Goal: Task Accomplishment & Management: Manage account settings

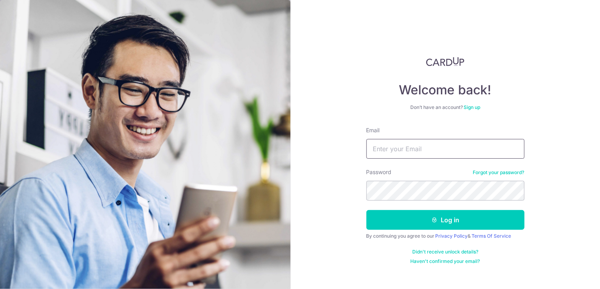
click at [388, 151] on input "Email" at bounding box center [446, 149] width 158 height 20
type input "[EMAIL_ADDRESS][DOMAIN_NAME]"
drag, startPoint x: 531, startPoint y: 255, endPoint x: 472, endPoint y: 235, distance: 61.6
click at [533, 255] on div "Welcome back! Don’t have an account? Sign up Email acwan1@gmail.com Password Fo…" at bounding box center [446, 144] width 310 height 289
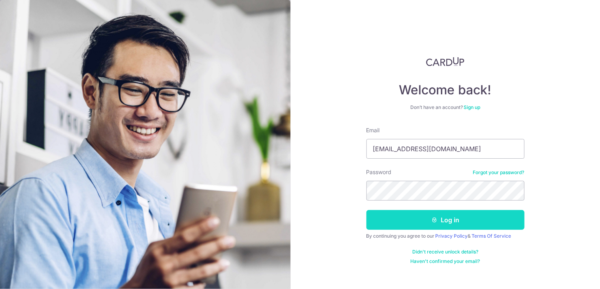
click at [432, 219] on icon "submit" at bounding box center [434, 220] width 6 height 6
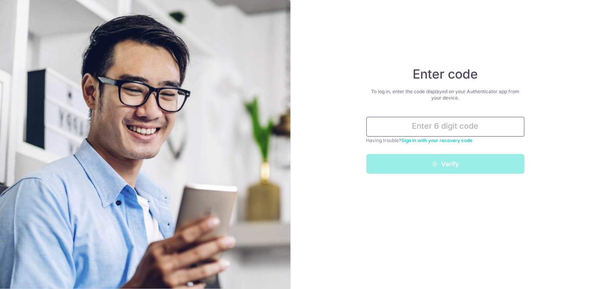
click at [433, 125] on input "text" at bounding box center [446, 127] width 158 height 20
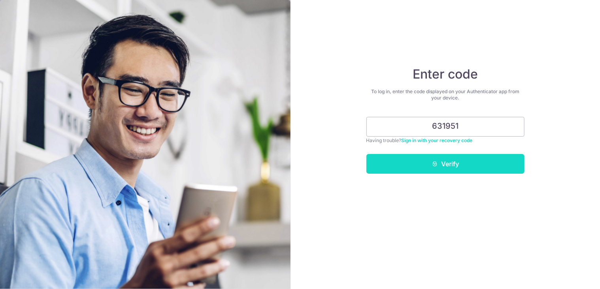
type input "631951"
click at [424, 164] on button "Verify" at bounding box center [446, 164] width 158 height 20
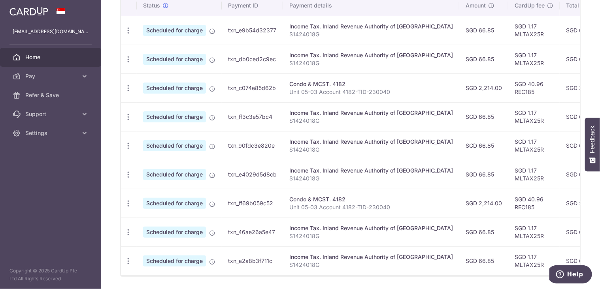
scroll to position [276, 0]
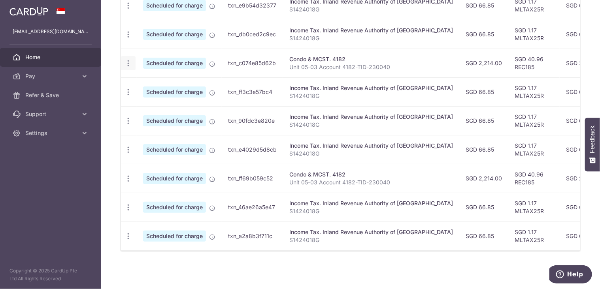
click at [127, 10] on icon "button" at bounding box center [128, 6] width 8 height 8
click at [139, 81] on link "Update payment" at bounding box center [162, 85] width 82 height 19
radio input "true"
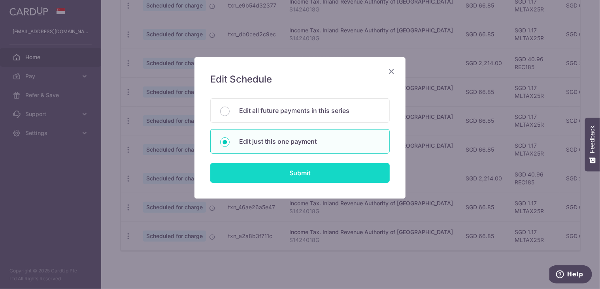
click at [298, 171] on input "Submit" at bounding box center [300, 173] width 180 height 20
radio input "true"
type input "2,214.00"
type input "[DATE]"
type input "Unit 05-03 Account 4182-TID-230040"
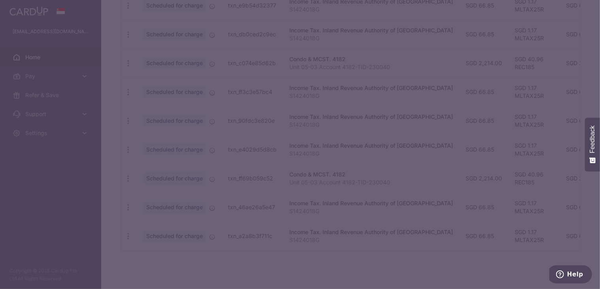
type input "REC185"
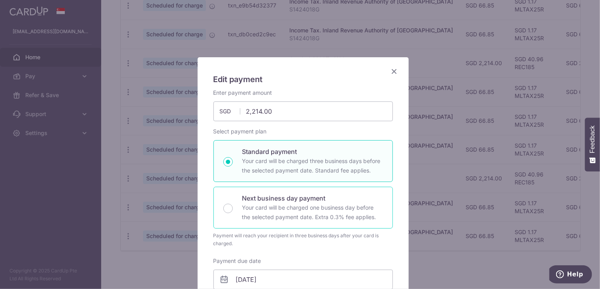
scroll to position [277, 0]
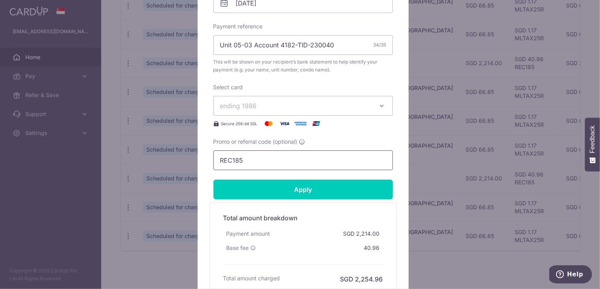
drag, startPoint x: 280, startPoint y: 156, endPoint x: 184, endPoint y: 159, distance: 96.5
click at [184, 159] on div "Edit payment By clicking apply, you will make changes to all payments to 4182 s…" at bounding box center [300, 144] width 600 height 289
click at [79, 96] on div "Edit payment By clicking apply, you will make changes to all payments to 4182 s…" at bounding box center [300, 144] width 600 height 289
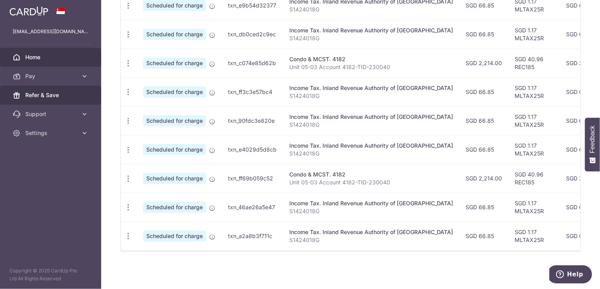
click at [70, 93] on span "Refer & Save" at bounding box center [51, 95] width 52 height 8
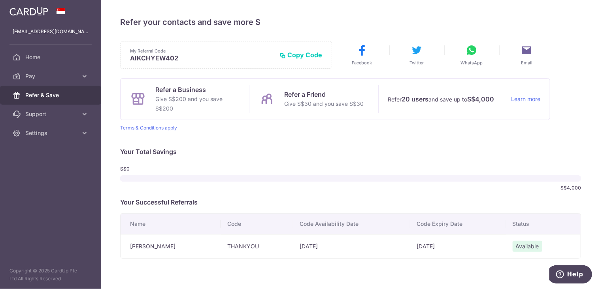
click at [238, 246] on td "THANKYOU" at bounding box center [257, 246] width 72 height 24
copy td "THANKYOU"
click at [49, 62] on link "Home" at bounding box center [50, 57] width 101 height 19
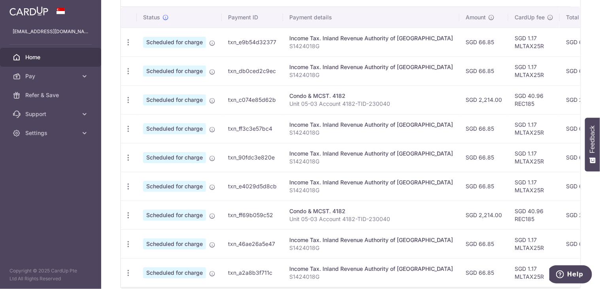
scroll to position [247, 0]
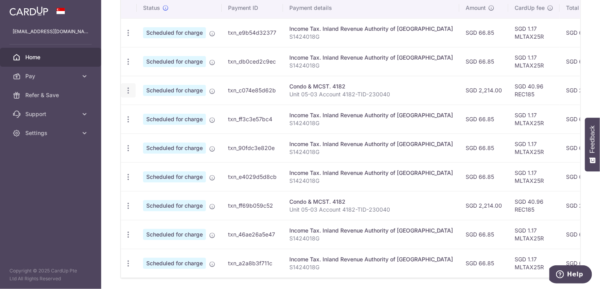
click at [131, 37] on icon "button" at bounding box center [128, 33] width 8 height 8
click at [157, 110] on span "Update payment" at bounding box center [171, 112] width 54 height 9
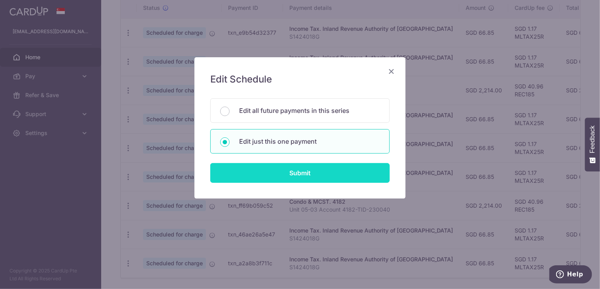
click at [288, 176] on input "Submit" at bounding box center [300, 173] width 180 height 20
radio input "true"
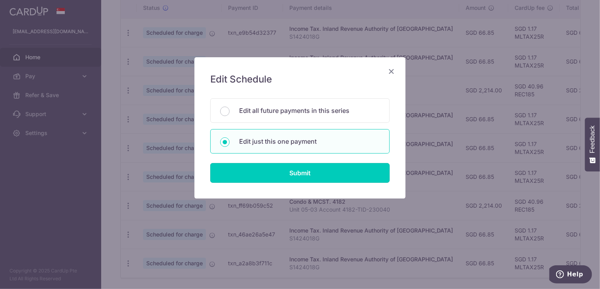
type input "2,214.00"
type input "[DATE]"
type input "Unit 05-03 Account 4182-TID-230040"
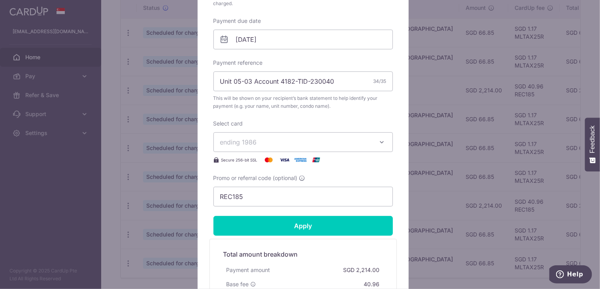
scroll to position [277, 0]
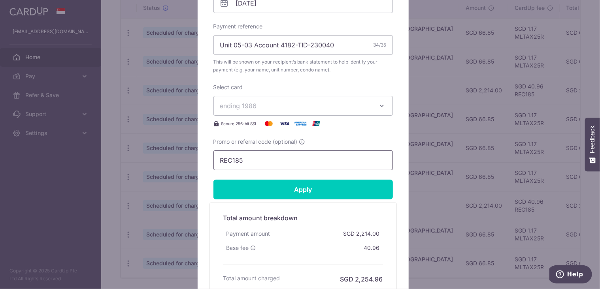
drag, startPoint x: 269, startPoint y: 155, endPoint x: 181, endPoint y: 155, distance: 87.8
click at [181, 155] on div "Edit payment By clicking apply, you will make changes to all payments to 4182 s…" at bounding box center [300, 144] width 600 height 289
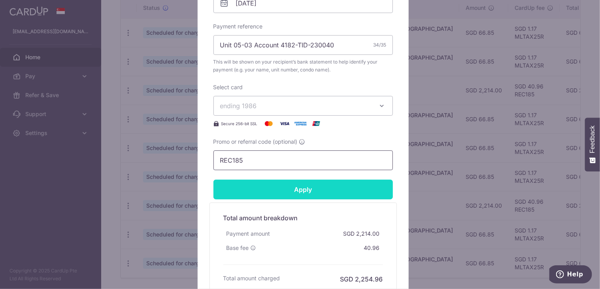
paste input "THANKYOU"
type input "THANKYOU"
click at [268, 197] on input "Apply" at bounding box center [304, 190] width 180 height 20
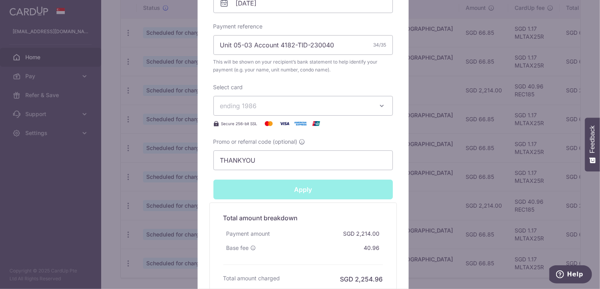
type input "Successfully Applied"
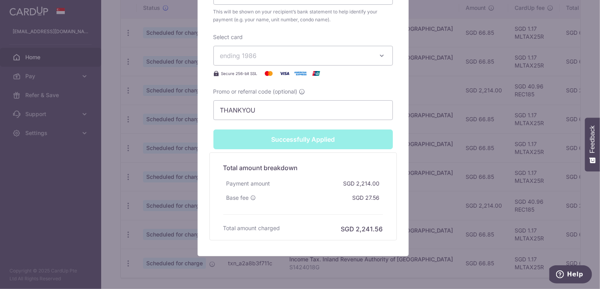
scroll to position [378, 0]
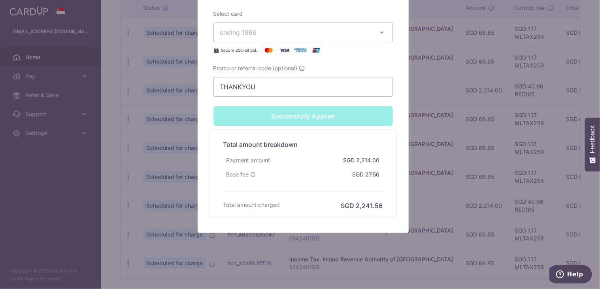
click at [441, 178] on div "Edit payment By clicking apply, you will make changes to all payments to 4182 s…" at bounding box center [300, 144] width 600 height 289
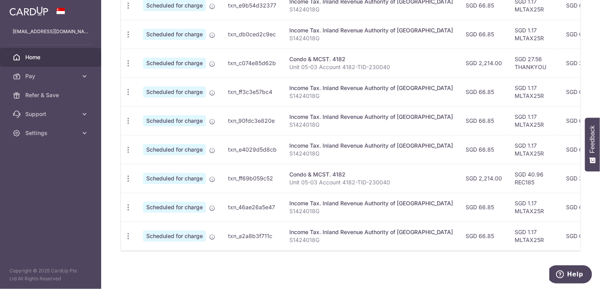
scroll to position [0, 0]
drag, startPoint x: 574, startPoint y: 174, endPoint x: 539, endPoint y: 175, distance: 34.8
click at [559, 175] on td "SGD 2,254.96" at bounding box center [584, 178] width 50 height 29
click at [559, 176] on td "SGD 2,254.96" at bounding box center [584, 178] width 50 height 29
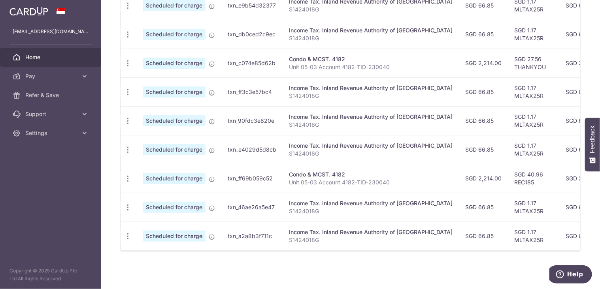
drag, startPoint x: 580, startPoint y: 185, endPoint x: 555, endPoint y: 180, distance: 25.3
click at [556, 180] on div "× Pause Schedule Pause all future payments in this series Pause just this one p…" at bounding box center [350, 144] width 499 height 289
drag, startPoint x: 555, startPoint y: 180, endPoint x: 549, endPoint y: 180, distance: 6.3
click at [559, 180] on td "SGD 2,254.96" at bounding box center [584, 178] width 50 height 29
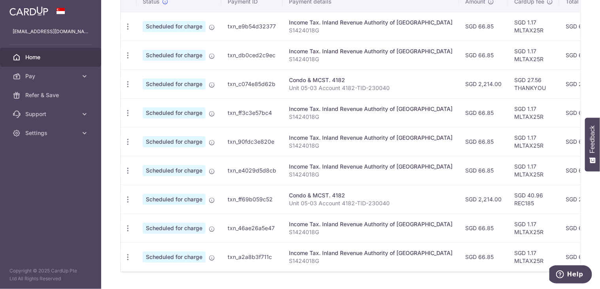
scroll to position [236, 0]
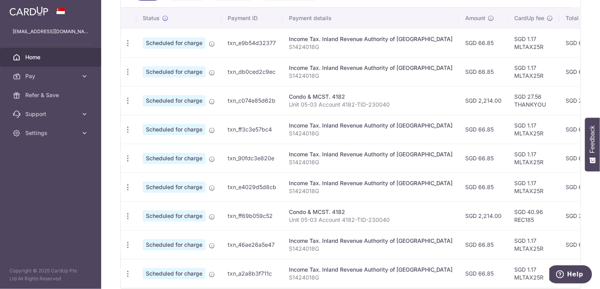
click at [571, 216] on td "SGD 2,254.96" at bounding box center [584, 216] width 50 height 29
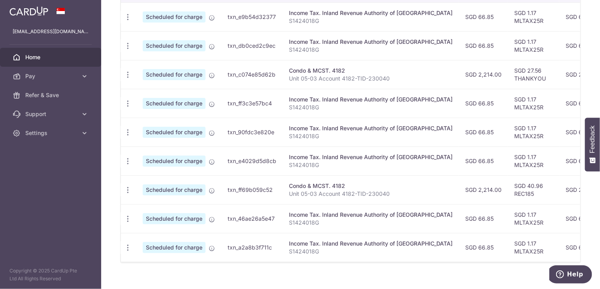
scroll to position [276, 0]
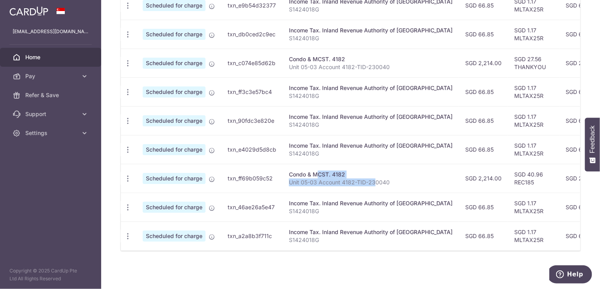
drag, startPoint x: 288, startPoint y: 170, endPoint x: 373, endPoint y: 178, distance: 85.4
click at [373, 178] on td "Condo & MCST. 4182 Unit 05-03 Account 4182-TID-230040" at bounding box center [371, 178] width 176 height 29
click at [373, 179] on p "Unit 05-03 Account 4182-TID-230040" at bounding box center [371, 183] width 164 height 8
click at [376, 174] on td "Condo & MCST. 4182 Unit 05-03 Account 4182-TID-230040" at bounding box center [371, 178] width 176 height 29
click at [224, 183] on td "txn_ff69b059c52" at bounding box center [251, 178] width 61 height 29
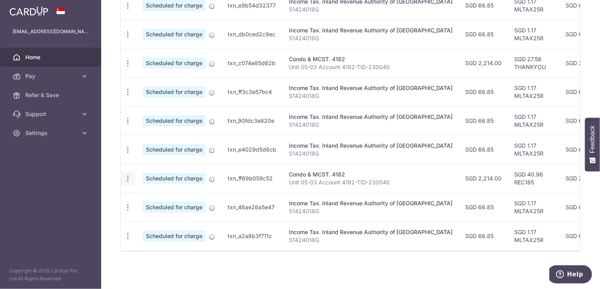
click at [125, 10] on icon "button" at bounding box center [128, 6] width 8 height 8
click at [111, 178] on div "× Pause Schedule Pause all future payments in this series Pause just this one p…" at bounding box center [350, 144] width 499 height 289
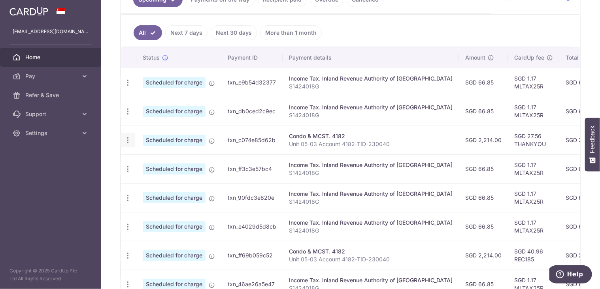
click at [123, 141] on div "Update payment Cancel payment" at bounding box center [128, 140] width 15 height 15
click at [133, 143] on div "Update payment Cancel payment" at bounding box center [128, 140] width 15 height 15
click at [127, 87] on icon "button" at bounding box center [128, 83] width 8 height 8
click at [144, 163] on span "Update payment" at bounding box center [170, 161] width 54 height 9
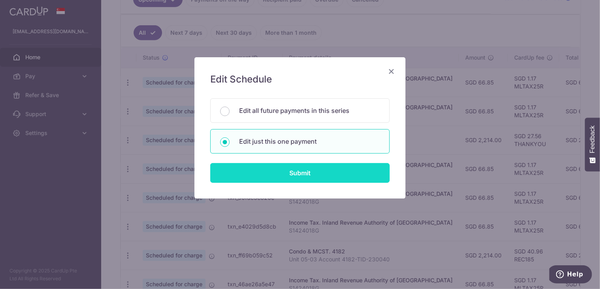
click at [276, 166] on input "Submit" at bounding box center [300, 173] width 180 height 20
radio input "true"
type input "2,214.00"
type input "[DATE]"
type input "Unit 05-03 Account 4182-TID-230040"
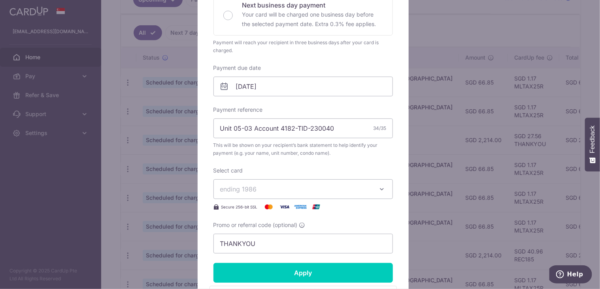
scroll to position [237, 0]
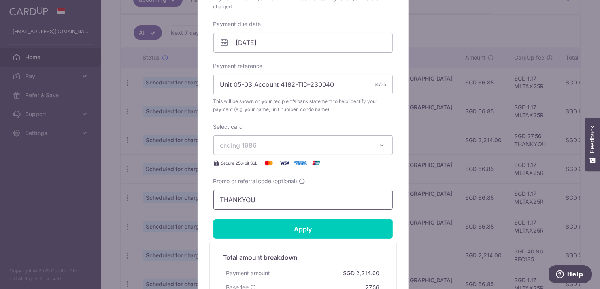
drag, startPoint x: 256, startPoint y: 200, endPoint x: 192, endPoint y: 199, distance: 64.5
click at [198, 199] on div "Edit payment By clicking apply, you will make changes to all payments to 4182 s…" at bounding box center [303, 83] width 211 height 526
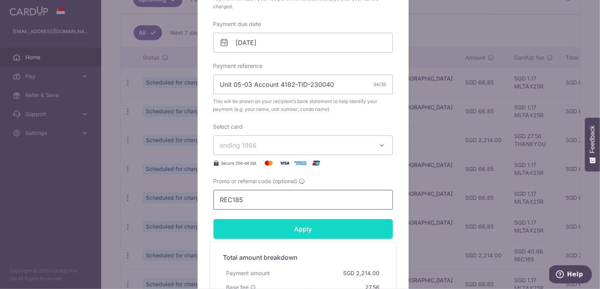
type input "REC185"
click at [260, 231] on input "Apply" at bounding box center [304, 229] width 180 height 20
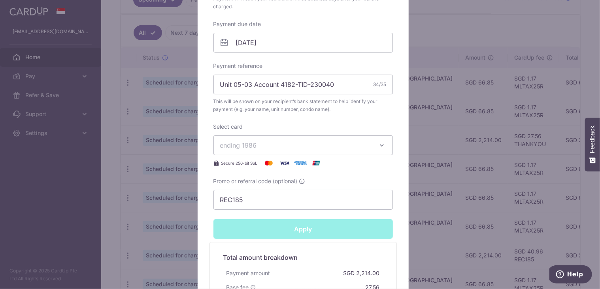
type input "Successfully Applied"
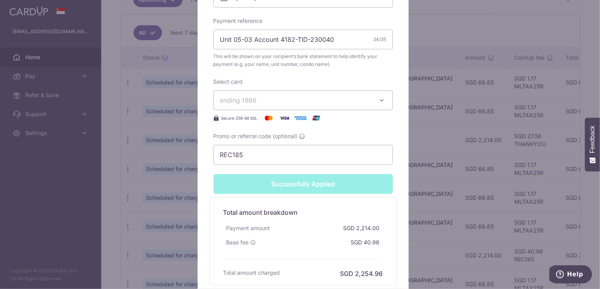
scroll to position [344, 0]
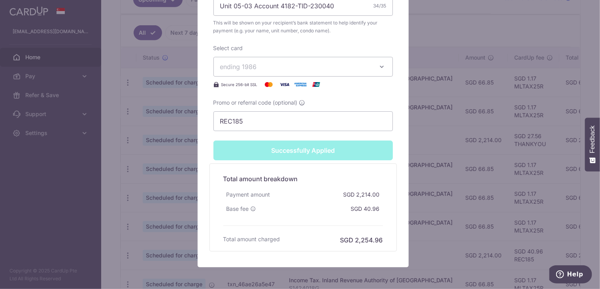
click at [440, 215] on div "Edit payment By clicking apply, you will make changes to all payments to 4182 s…" at bounding box center [300, 144] width 600 height 289
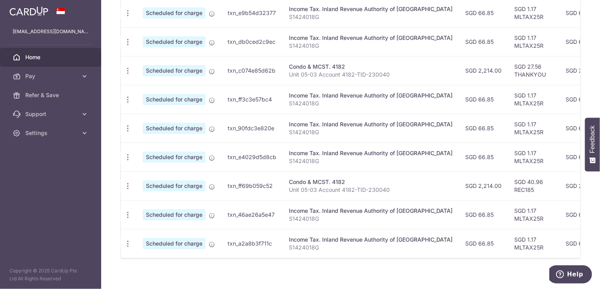
scroll to position [276, 0]
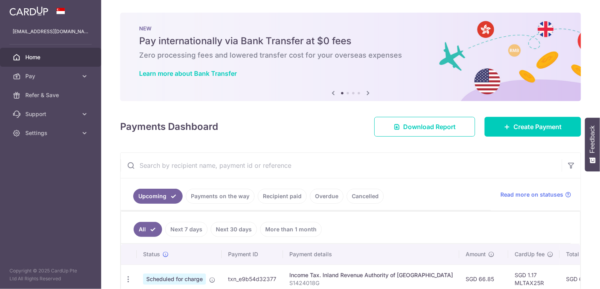
scroll to position [276, 0]
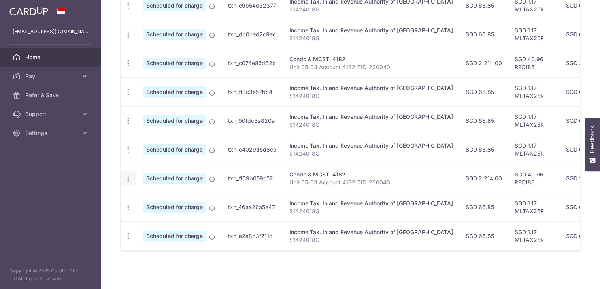
click at [130, 10] on icon "button" at bounding box center [128, 6] width 8 height 8
click at [155, 196] on span "Update payment" at bounding box center [171, 200] width 54 height 9
radio input "true"
type input "2,214.00"
type input "[DATE]"
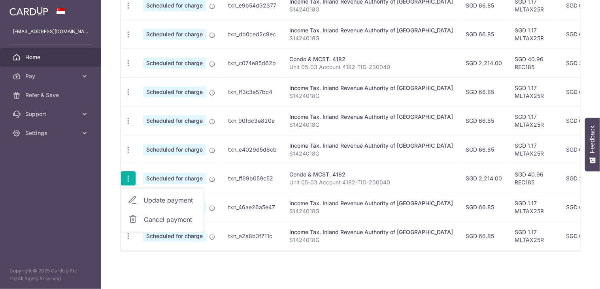
type input "Unit 05-03 Account 4182-TID-230040"
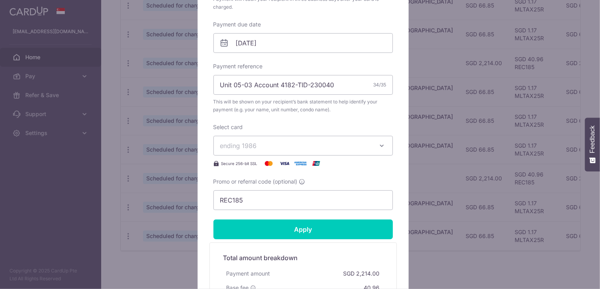
scroll to position [237, 0]
drag, startPoint x: 248, startPoint y: 199, endPoint x: 198, endPoint y: 199, distance: 50.2
click at [204, 197] on div "Edit payment By clicking apply, you will make changes to all payments to 4182 s…" at bounding box center [303, 83] width 211 height 526
type input "T"
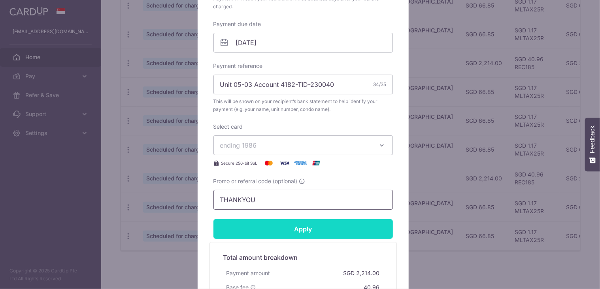
type input "THANKYOU"
click at [246, 236] on input "Apply" at bounding box center [304, 229] width 180 height 20
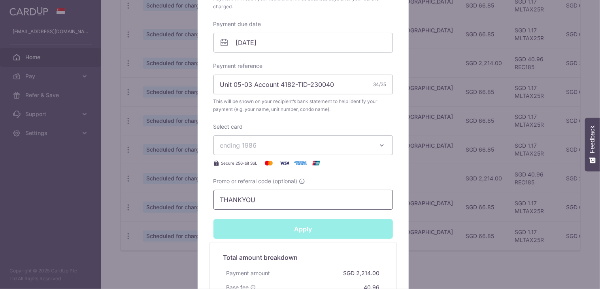
type input "Successfully Applied"
click at [446, 227] on div "Edit payment By clicking apply, you will make changes to all payments to 4182 s…" at bounding box center [300, 144] width 600 height 289
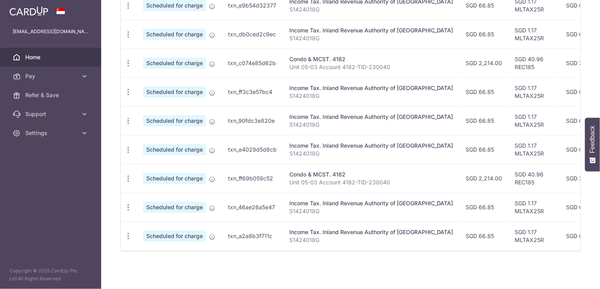
scroll to position [0, 0]
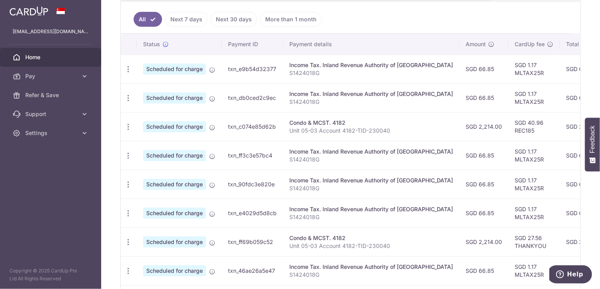
scroll to position [197, 0]
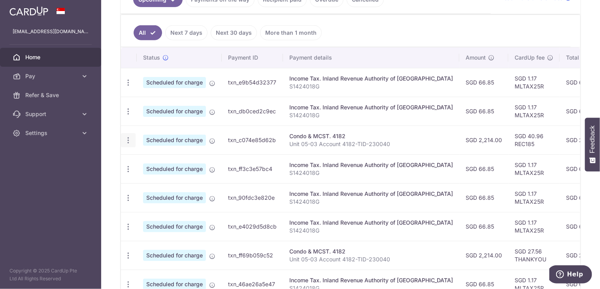
click at [123, 134] on div "Update payment Cancel payment" at bounding box center [128, 140] width 15 height 15
click at [126, 87] on icon "button" at bounding box center [128, 83] width 8 height 8
click at [144, 159] on span "Update payment" at bounding box center [171, 161] width 54 height 9
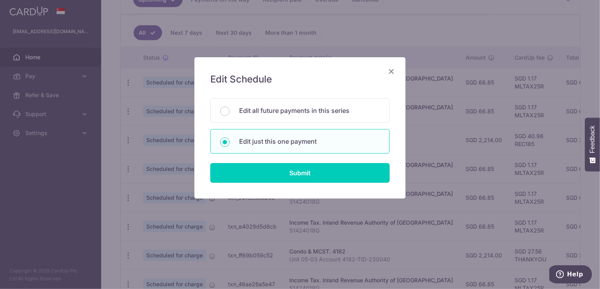
click at [278, 158] on form "You will be editing all 2 payments to 4182 scheduled from 25/10/2025 to 25/01/2…" at bounding box center [300, 140] width 180 height 85
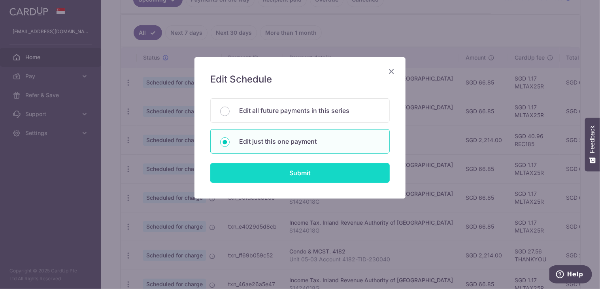
click at [282, 164] on input "Submit" at bounding box center [300, 173] width 180 height 20
radio input "true"
type input "2,214.00"
type input "[DATE]"
type input "Unit 05-03 Account 4182-TID-230040"
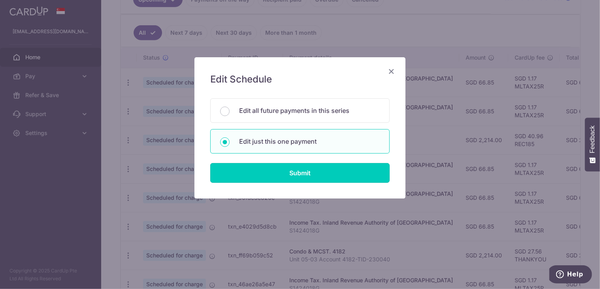
type input "REC185"
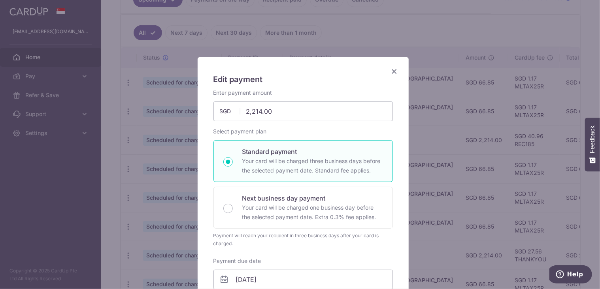
click at [289, 174] on div "× Pause Schedule Pause all future payments in this series Pause just this one p…" at bounding box center [350, 144] width 499 height 289
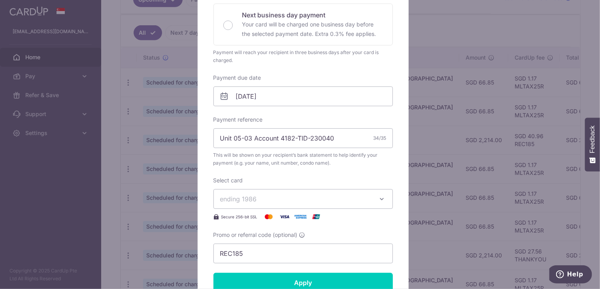
scroll to position [198, 0]
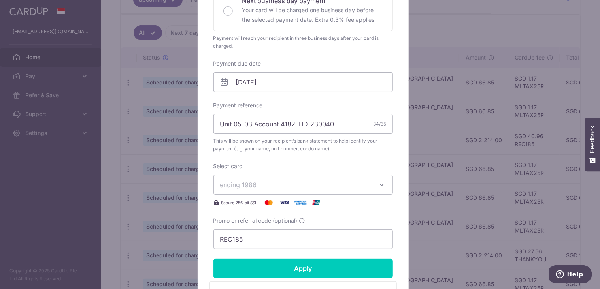
click at [58, 115] on div "Edit payment By clicking apply, you will make changes to all payments to 4182 s…" at bounding box center [300, 144] width 600 height 289
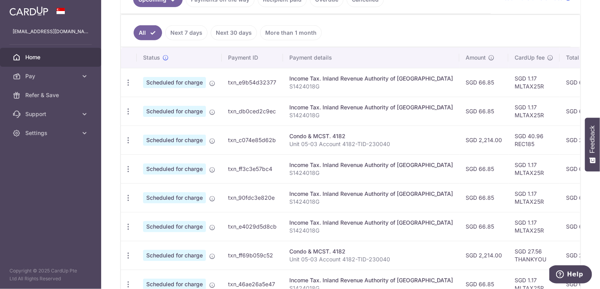
click at [54, 70] on link "Pay" at bounding box center [50, 76] width 101 height 19
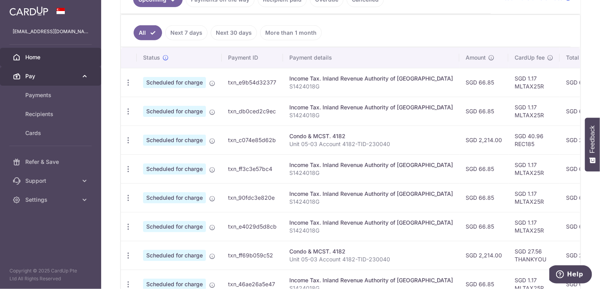
click at [54, 82] on link "Pay" at bounding box center [50, 76] width 101 height 19
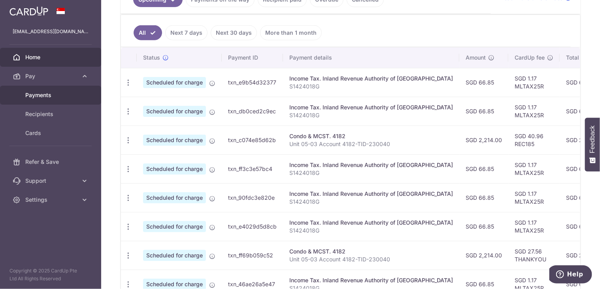
click at [57, 96] on span "Payments" at bounding box center [51, 95] width 52 height 8
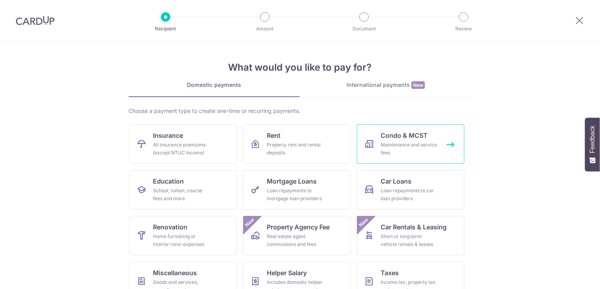
click at [392, 147] on div "Maintenance and service fees" at bounding box center [409, 149] width 57 height 16
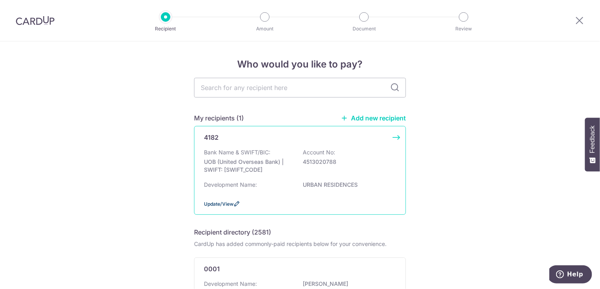
click at [215, 202] on span "Update/View" at bounding box center [219, 204] width 30 height 6
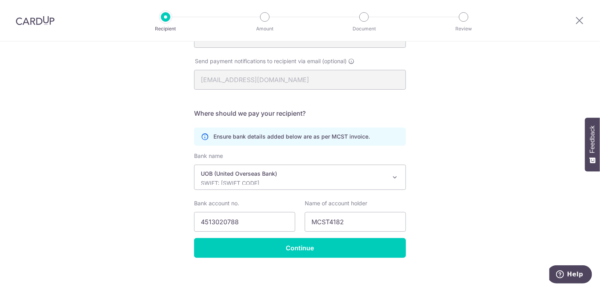
scroll to position [159, 0]
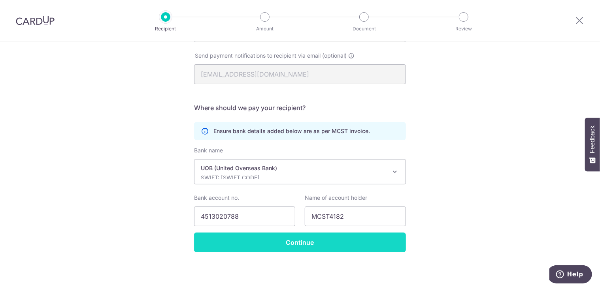
click at [368, 245] on input "Continue" at bounding box center [300, 243] width 212 height 20
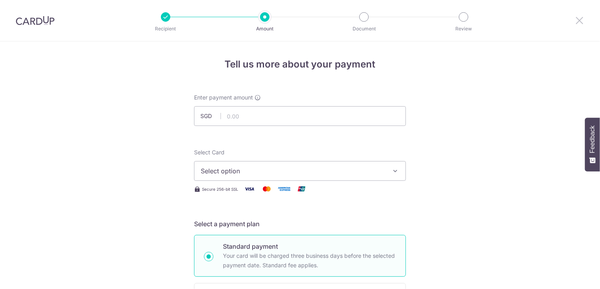
click at [582, 19] on icon at bounding box center [579, 20] width 9 height 10
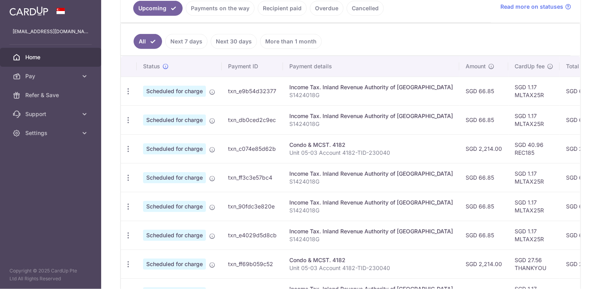
scroll to position [198, 0]
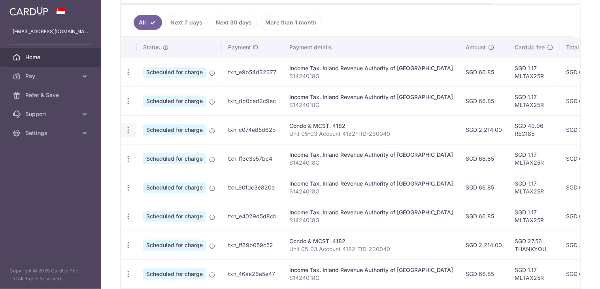
click at [132, 128] on div "Update payment Cancel payment" at bounding box center [128, 130] width 15 height 15
click at [131, 77] on icon "button" at bounding box center [128, 72] width 8 height 8
click at [150, 144] on link "Update payment" at bounding box center [162, 151] width 82 height 19
radio input "true"
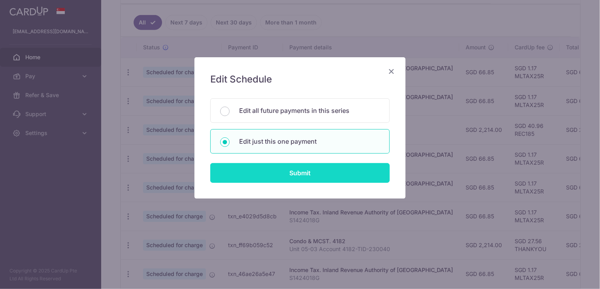
click at [263, 166] on input "Submit" at bounding box center [300, 173] width 180 height 20
radio input "true"
type input "2,214.00"
type input "25/10/2025"
type input "Unit 05-03 Account 4182-TID-230040"
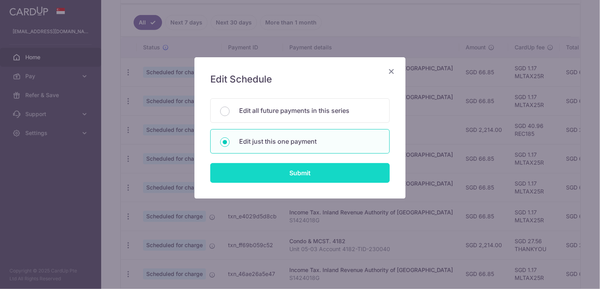
type input "REC185"
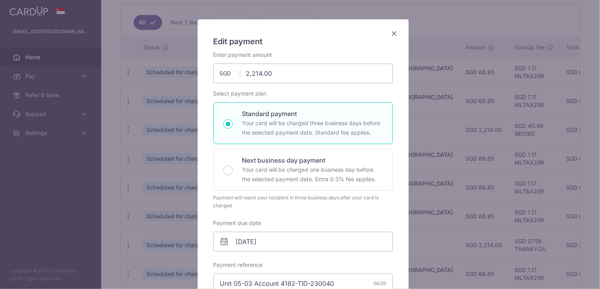
scroll to position [0, 0]
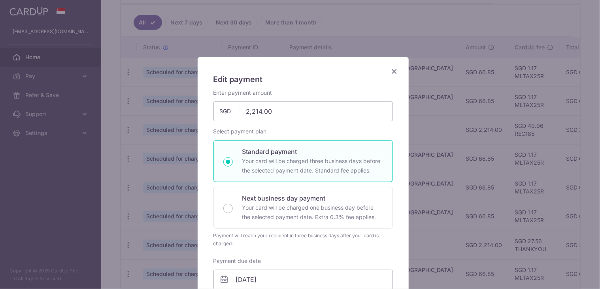
click at [433, 90] on div "Edit payment By clicking apply, you will make changes to all payments to 4182 s…" at bounding box center [300, 144] width 600 height 289
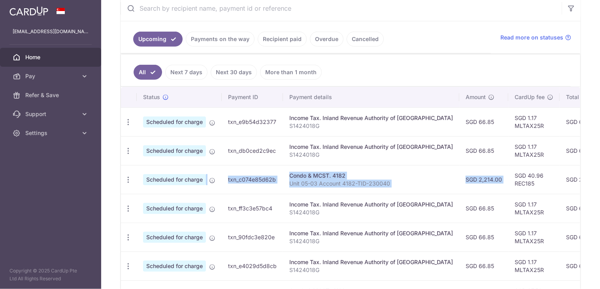
drag, startPoint x: 481, startPoint y: 177, endPoint x: 199, endPoint y: 190, distance: 282.2
click at [199, 190] on tr "Update payment Cancel payment Scheduled for charge txn_c074e85d62b Condo & MCST…" at bounding box center [445, 179] width 648 height 29
click at [199, 190] on td "Scheduled for charge" at bounding box center [179, 179] width 85 height 29
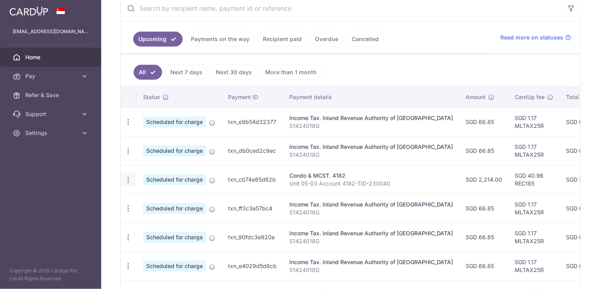
click at [123, 180] on div "Update payment Cancel payment" at bounding box center [128, 180] width 15 height 15
click at [128, 127] on icon "button" at bounding box center [128, 122] width 8 height 8
click at [153, 198] on span "Update payment" at bounding box center [171, 201] width 54 height 9
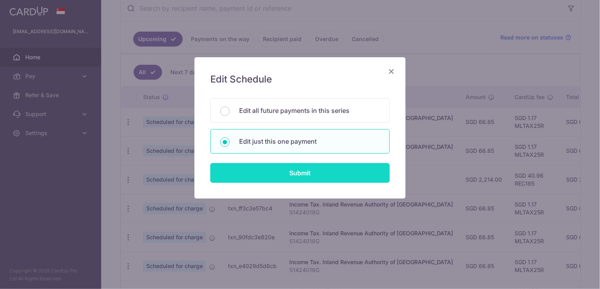
click at [282, 173] on input "Submit" at bounding box center [300, 173] width 180 height 20
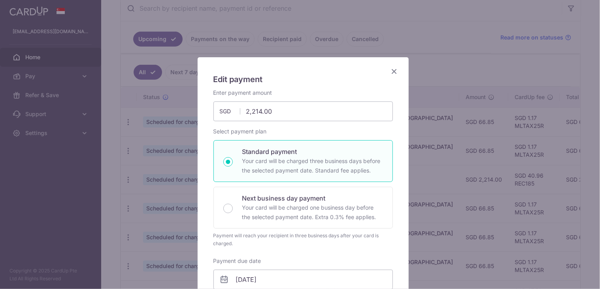
click at [477, 183] on div "Edit payment By clicking apply, you will make changes to all payments to 4182 s…" at bounding box center [300, 144] width 600 height 289
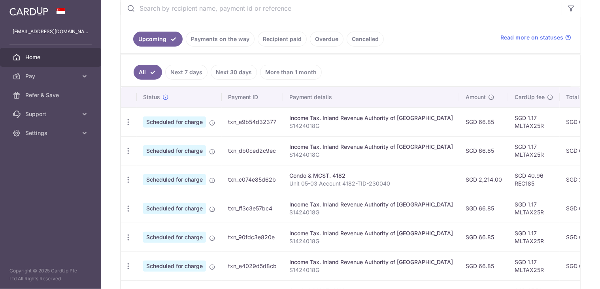
click at [316, 186] on p "Unit 05-03 Account 4182-TID-230040" at bounding box center [371, 184] width 164 height 8
click at [71, 78] on span "Pay" at bounding box center [51, 76] width 52 height 8
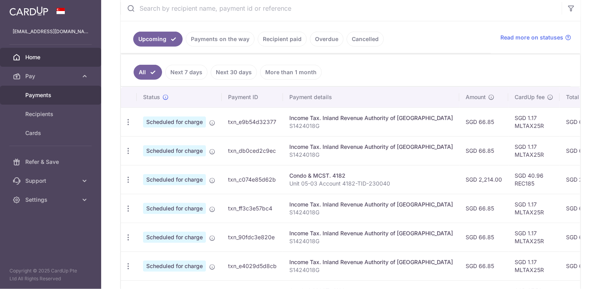
click at [85, 102] on link "Payments" at bounding box center [50, 95] width 101 height 19
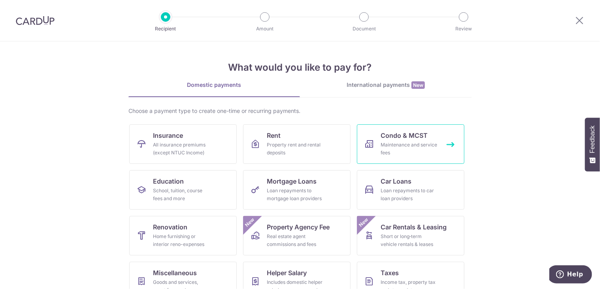
click at [390, 138] on span "Condo & MCST" at bounding box center [404, 135] width 47 height 9
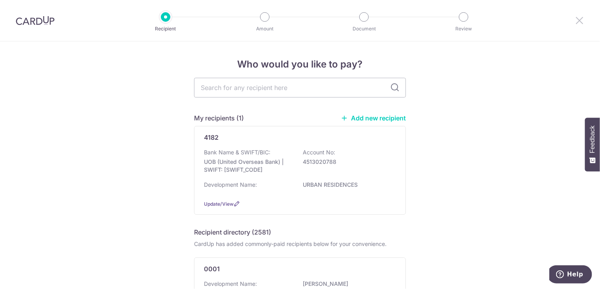
click at [581, 21] on icon at bounding box center [579, 20] width 9 height 10
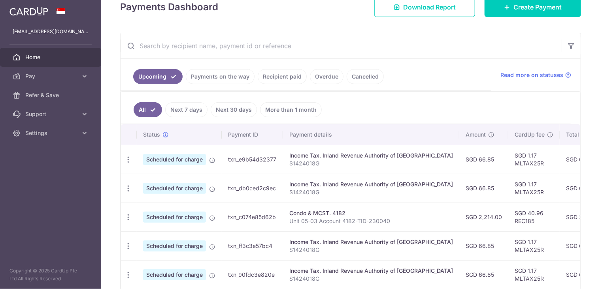
scroll to position [158, 0]
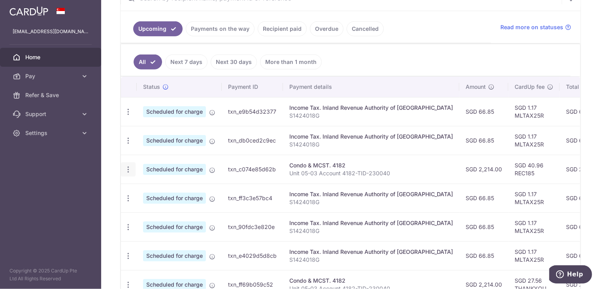
click at [122, 167] on div "Update payment Cancel payment" at bounding box center [128, 169] width 15 height 15
click at [132, 167] on div "Update payment Cancel payment" at bounding box center [128, 169] width 15 height 15
click at [131, 116] on icon "button" at bounding box center [128, 112] width 8 height 8
click at [154, 214] on link "Cancel payment" at bounding box center [162, 211] width 82 height 20
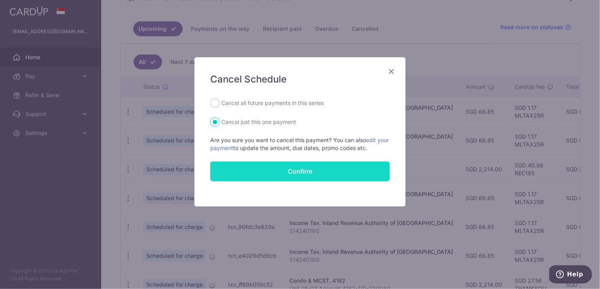
click at [334, 170] on button "Confirm" at bounding box center [300, 172] width 180 height 20
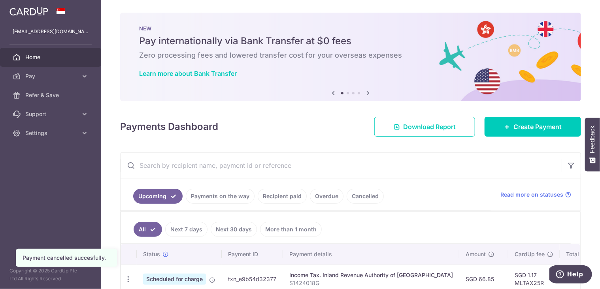
click at [62, 55] on span "Home" at bounding box center [51, 57] width 52 height 8
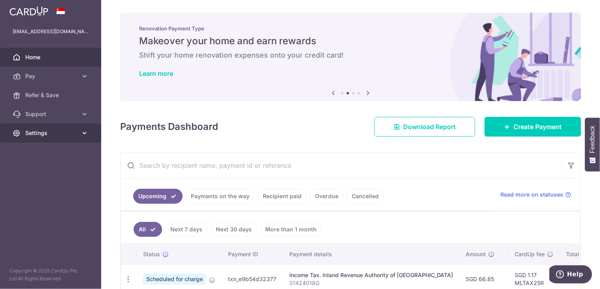
click at [80, 132] on link "Settings" at bounding box center [50, 133] width 101 height 19
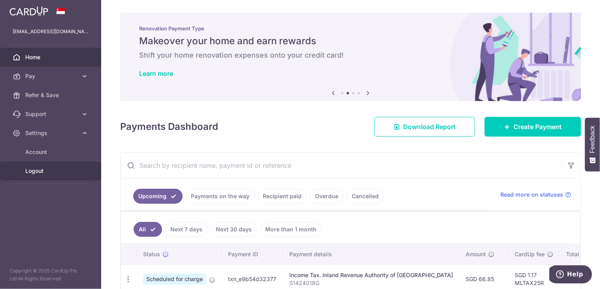
click at [47, 170] on span "Logout" at bounding box center [51, 171] width 52 height 8
